Goal: Task Accomplishment & Management: Manage account settings

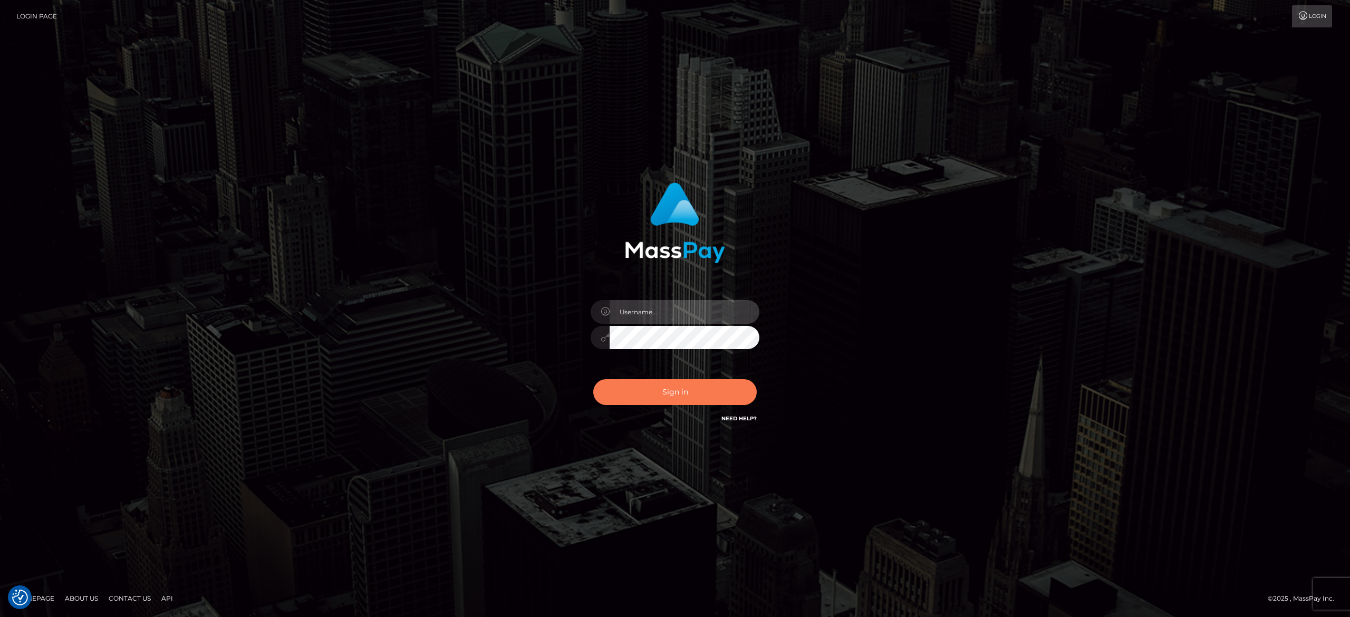
type input "[PERSON_NAME].[PERSON_NAME]"
click at [706, 389] on button "Sign in" at bounding box center [674, 392] width 163 height 26
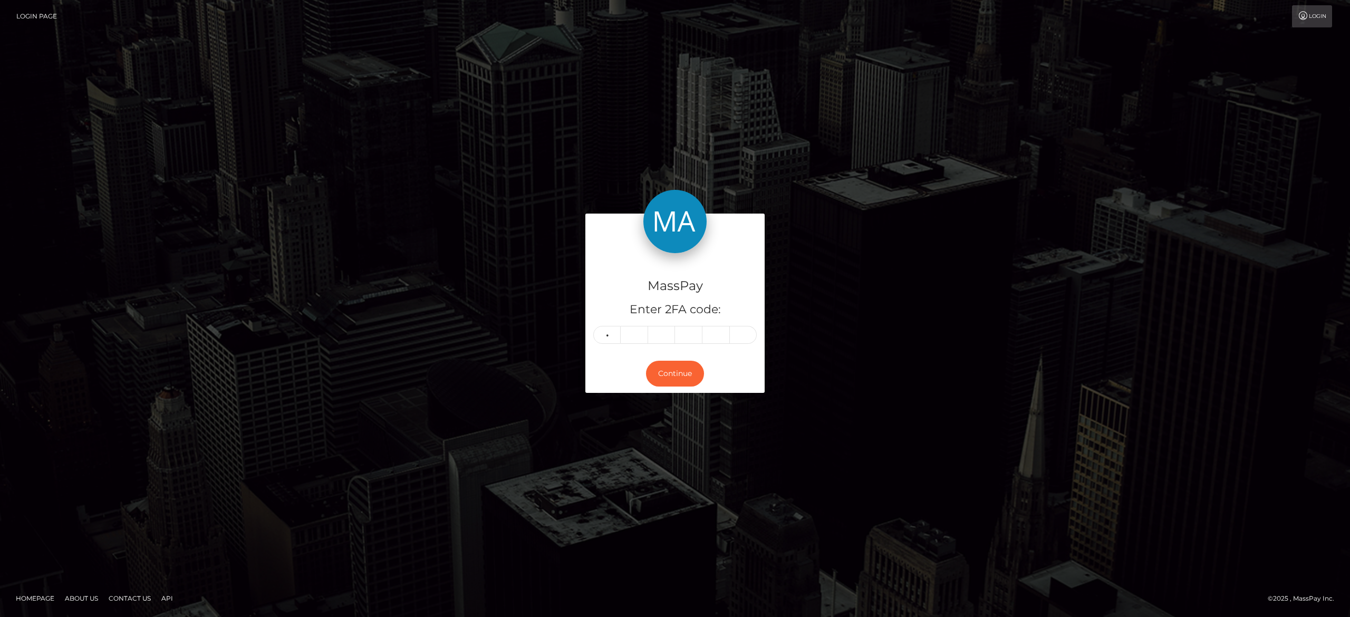
type input "2"
type input "8"
type input "1"
type input "4"
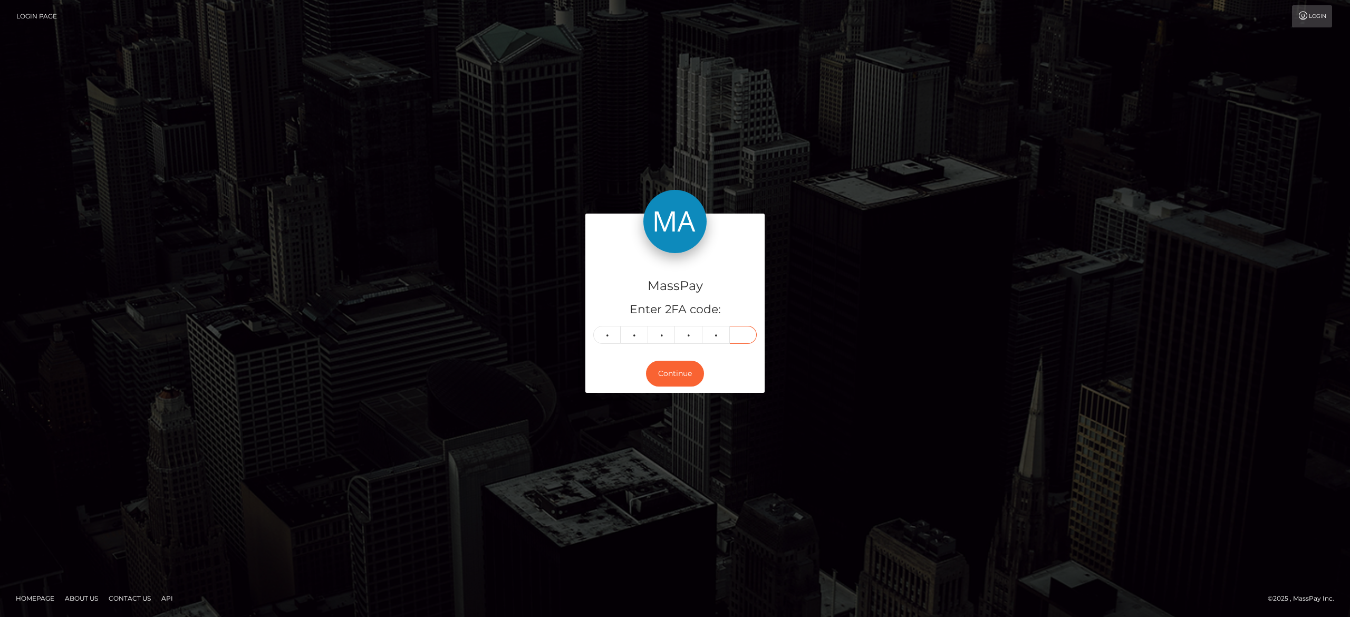
type input "7"
